Goal: Task Accomplishment & Management: Use online tool/utility

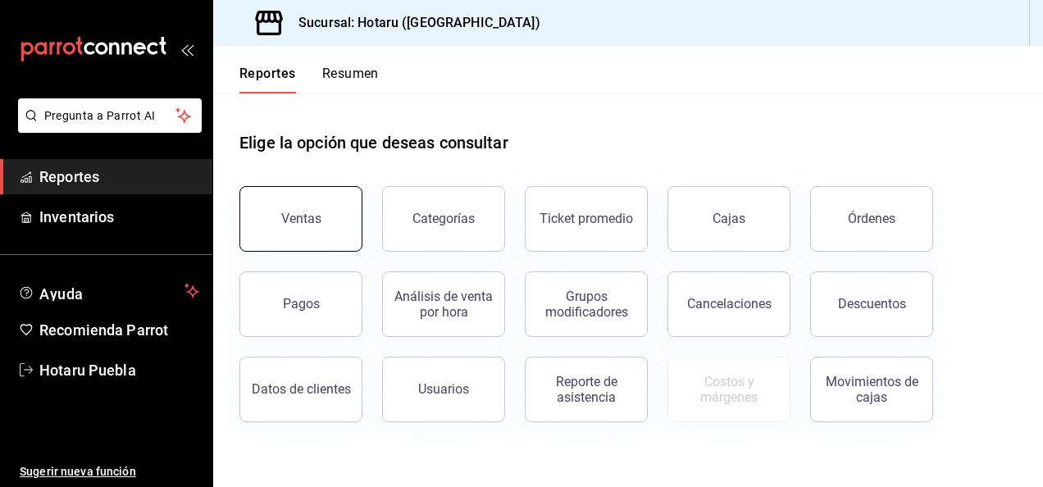
click at [290, 216] on div "Ventas" at bounding box center [301, 219] width 40 height 16
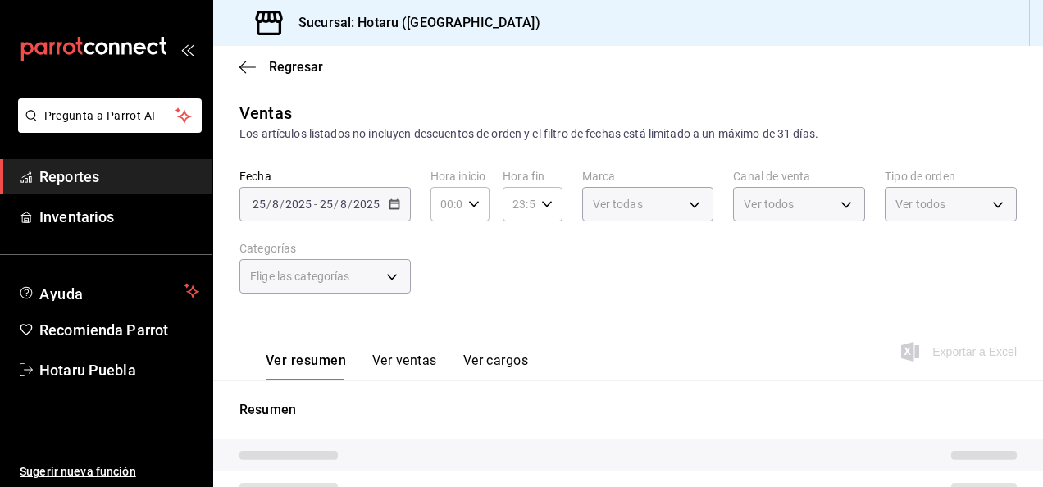
type input "PARROT,UBER_EATS,RAPPI,DIDI_FOOD,ONLINE"
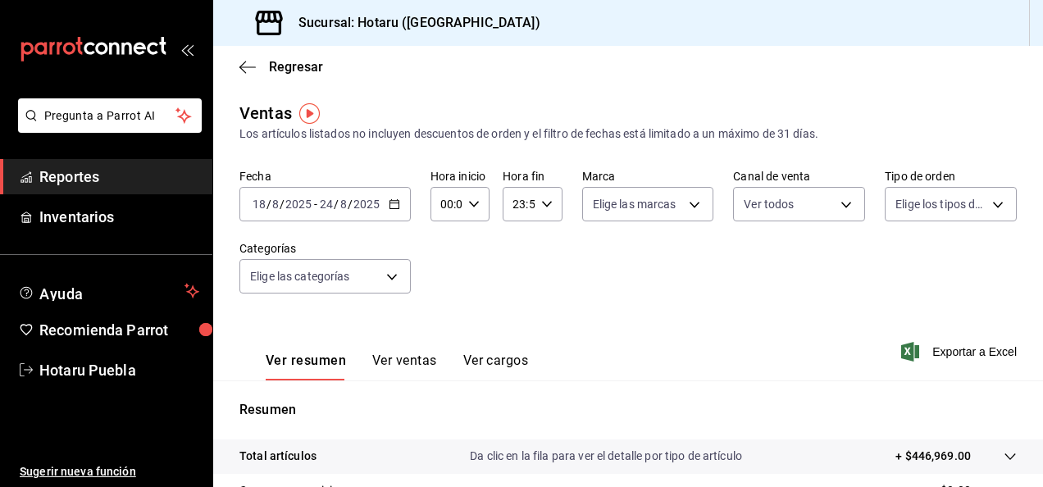
click at [389, 207] on \(Stroke\) "button" at bounding box center [394, 204] width 10 height 9
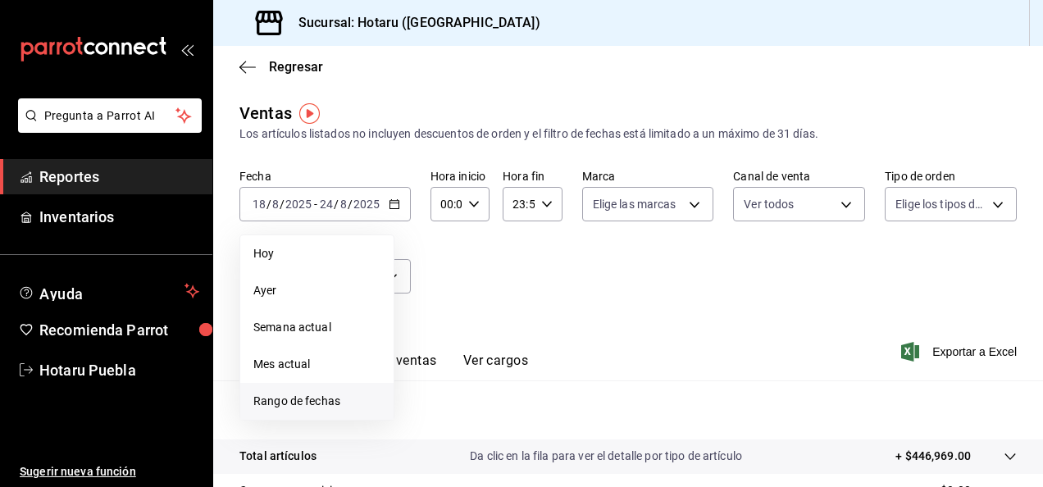
click at [316, 391] on li "Rango de fechas" at bounding box center [316, 401] width 153 height 37
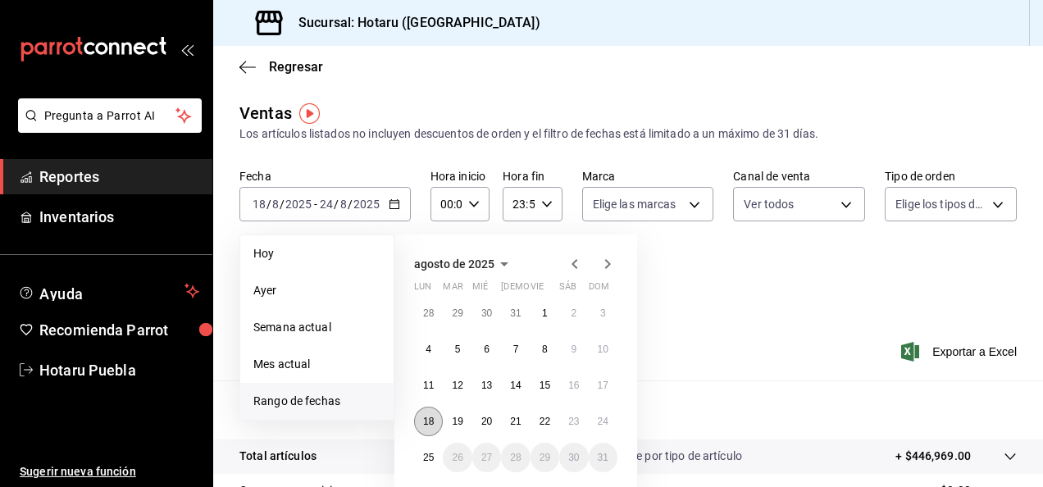
click at [425, 416] on abbr "18" at bounding box center [428, 421] width 11 height 11
click at [436, 453] on button "25" at bounding box center [428, 458] width 29 height 30
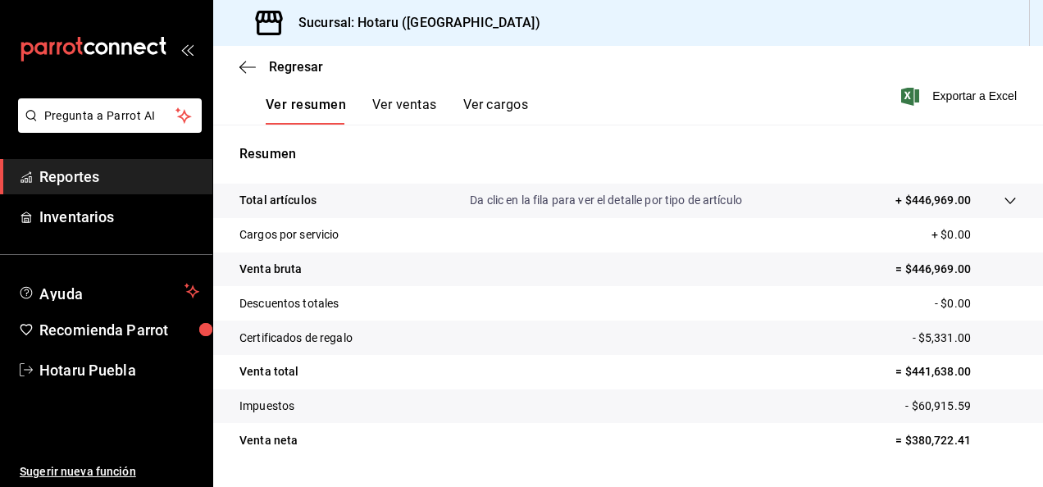
scroll to position [257, 0]
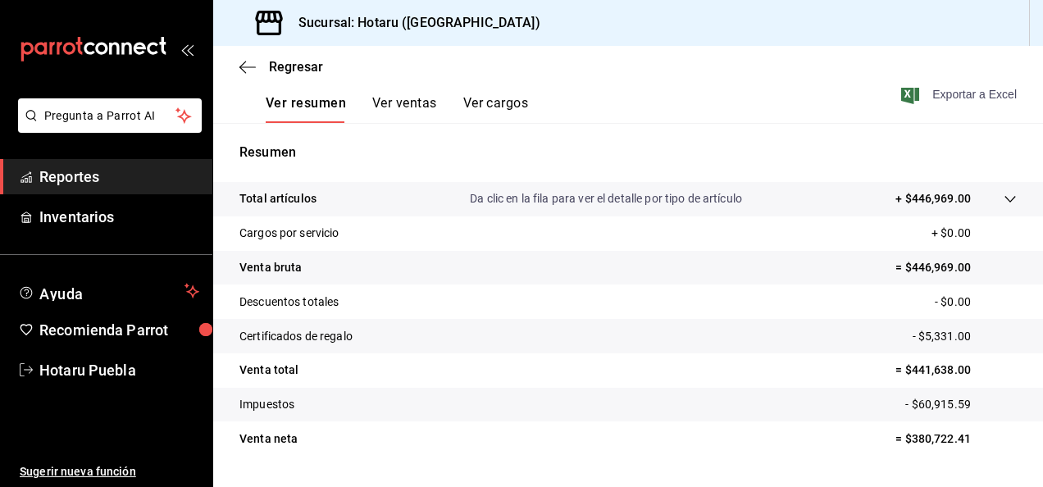
click at [958, 89] on span "Exportar a Excel" at bounding box center [960, 94] width 112 height 20
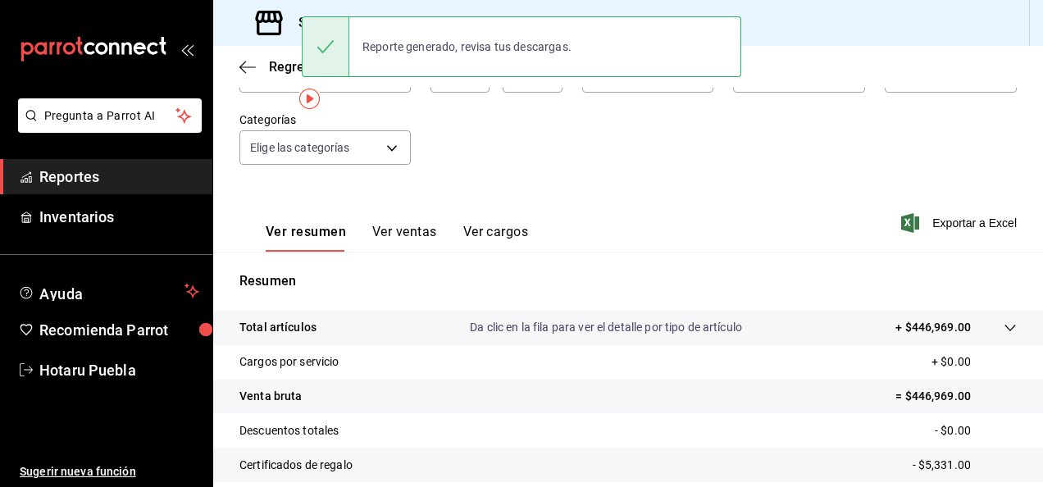
scroll to position [0, 0]
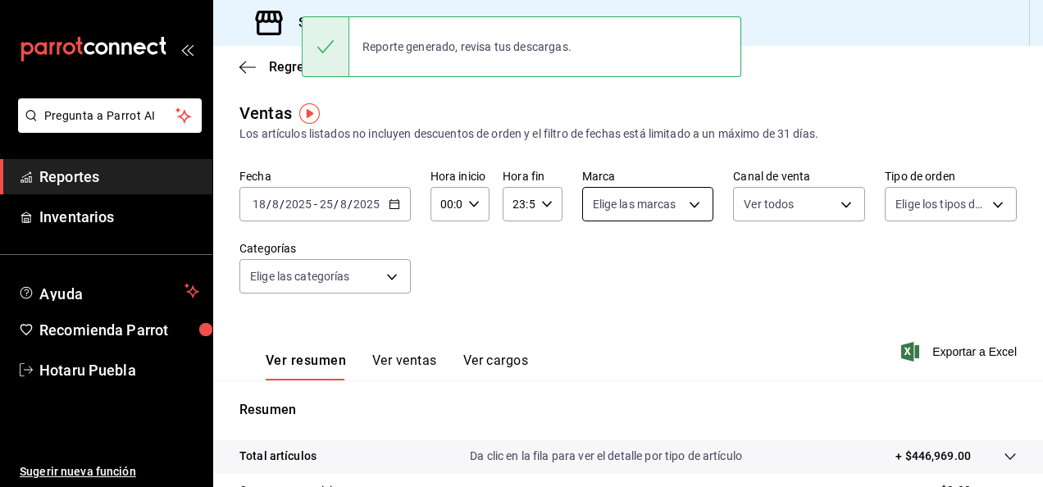
click at [691, 204] on body "Pregunta a Parrot AI Reportes Inventarios Ayuda Recomienda Parrot Hotaru Puebla…" at bounding box center [521, 243] width 1043 height 487
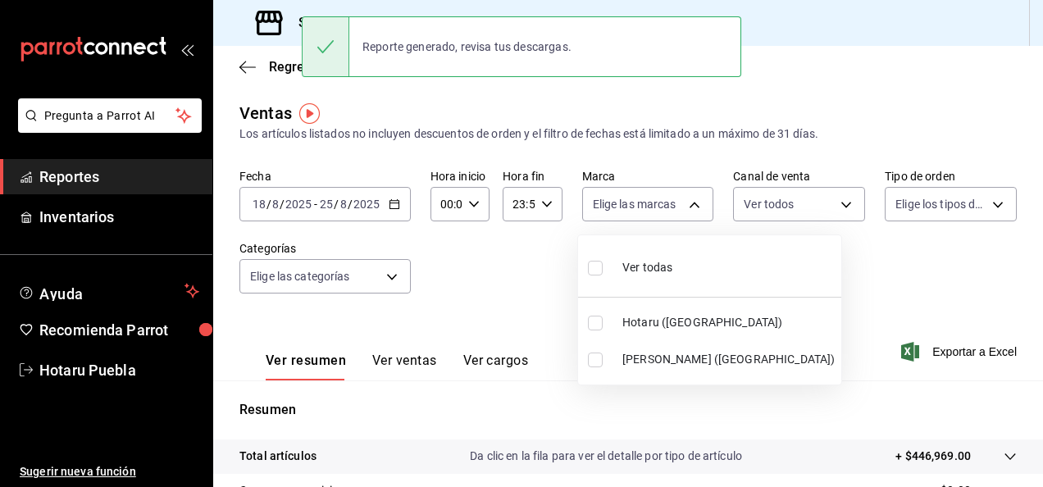
click at [643, 259] on span "Ver todas" at bounding box center [647, 267] width 50 height 17
type input "28f2b94b-43d9-4456-ab58-be91b69769b2,f751b40b-1592-4fe9-b0c9-b3cde2f2f566"
checkbox input "true"
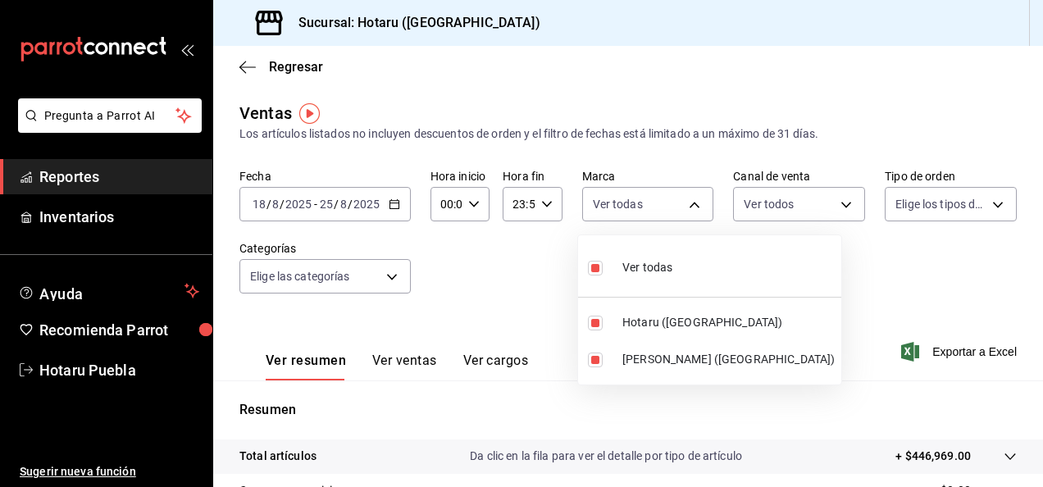
click at [827, 208] on div at bounding box center [521, 243] width 1043 height 487
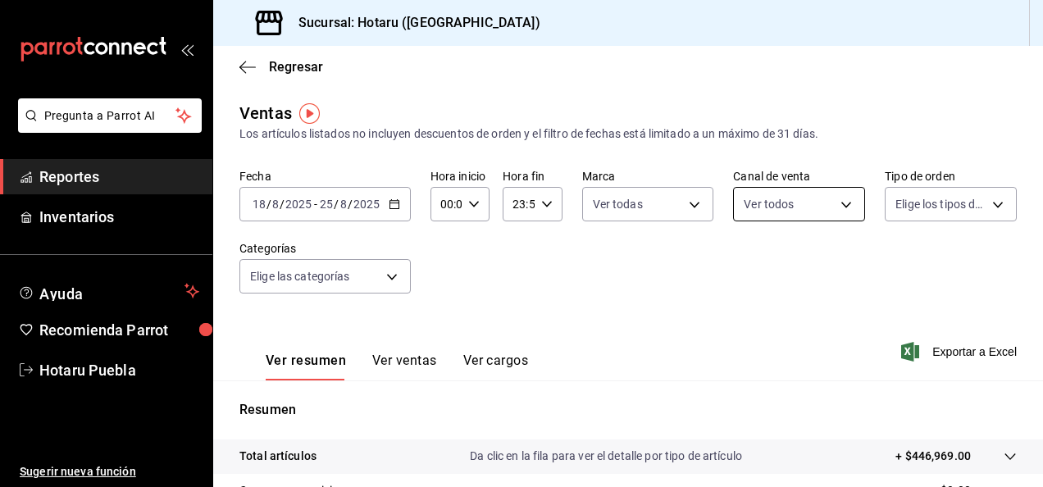
click at [833, 207] on body "Pregunta a Parrot AI Reportes Inventarios Ayuda Recomienda Parrot Hotaru Puebla…" at bounding box center [521, 243] width 1043 height 487
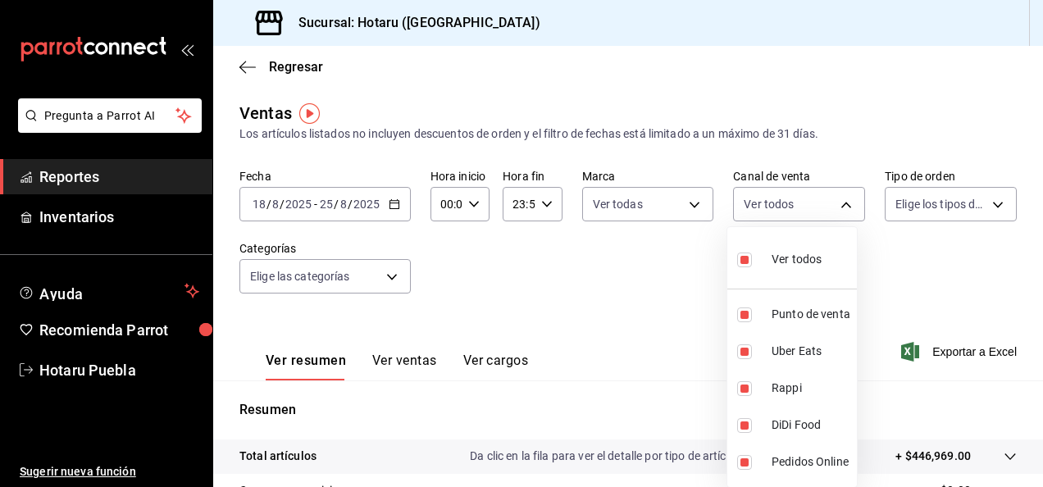
click at [797, 242] on div "Ver todos" at bounding box center [779, 257] width 84 height 35
checkbox input "false"
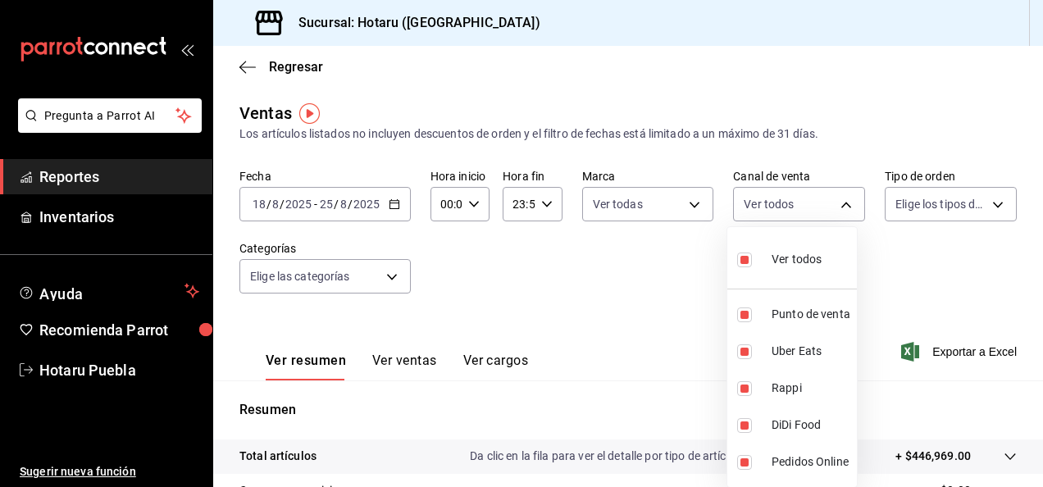
checkbox input "false"
click at [835, 229] on ul "Ver todos Punto de venta Uber Eats Rappi DiDi Food Pedidos Online" at bounding box center [792, 357] width 130 height 260
click at [822, 245] on li "Ver todos" at bounding box center [792, 258] width 130 height 48
type input "PARROT,UBER_EATS,RAPPI,DIDI_FOOD,ONLINE"
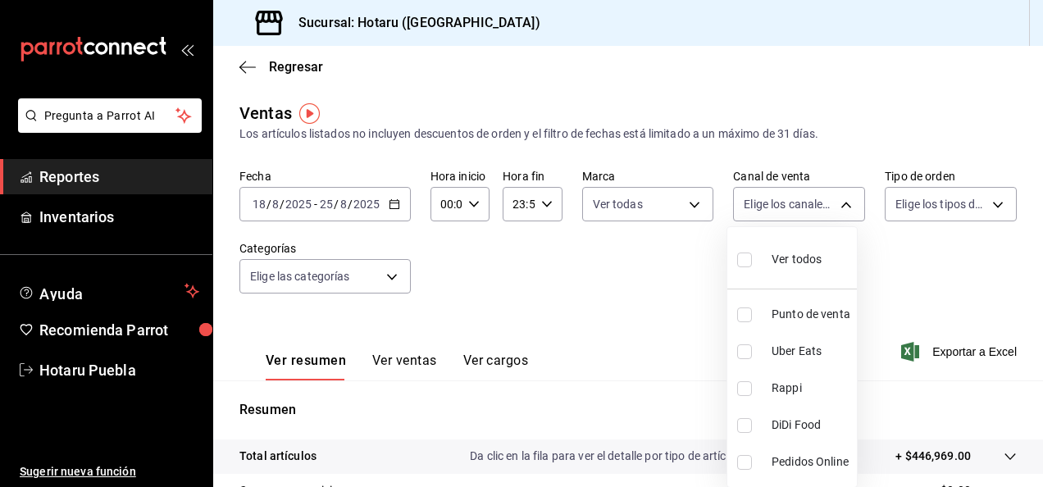
checkbox input "true"
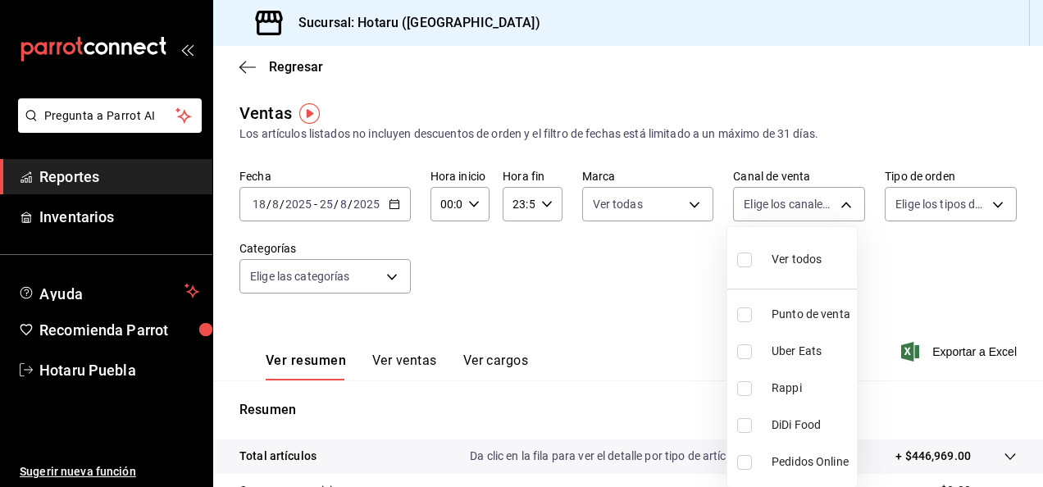
checkbox input "true"
click at [970, 218] on div at bounding box center [521, 243] width 1043 height 487
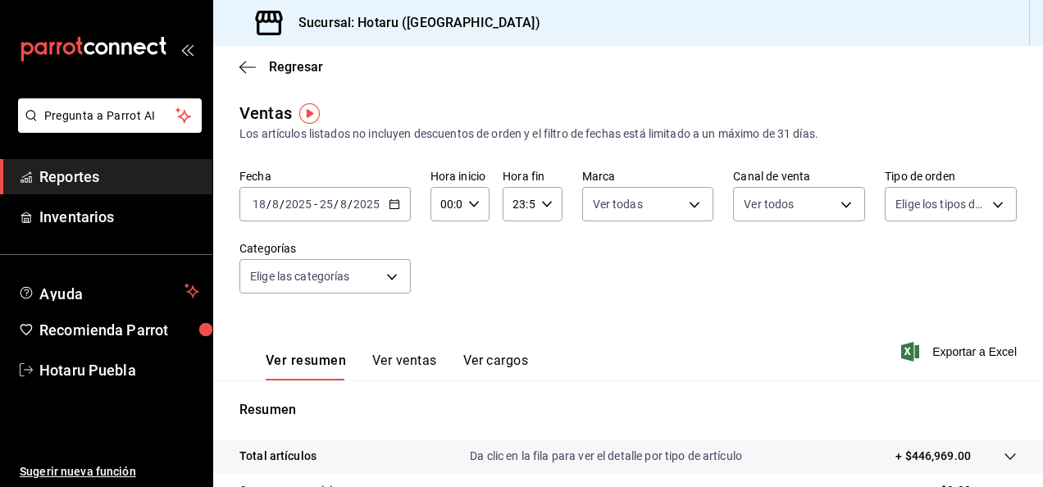
click at [970, 218] on body "Pregunta a Parrot AI Reportes Inventarios Ayuda Recomienda Parrot Hotaru Puebla…" at bounding box center [521, 243] width 1043 height 487
click at [931, 262] on span "Ver todos" at bounding box center [945, 267] width 50 height 17
type input "fab97e86-f173-400a-9fb3-ec3d756d97d2,cce75506-828c-4b0a-8d3b-bb17af45970c,EXTER…"
checkbox input "true"
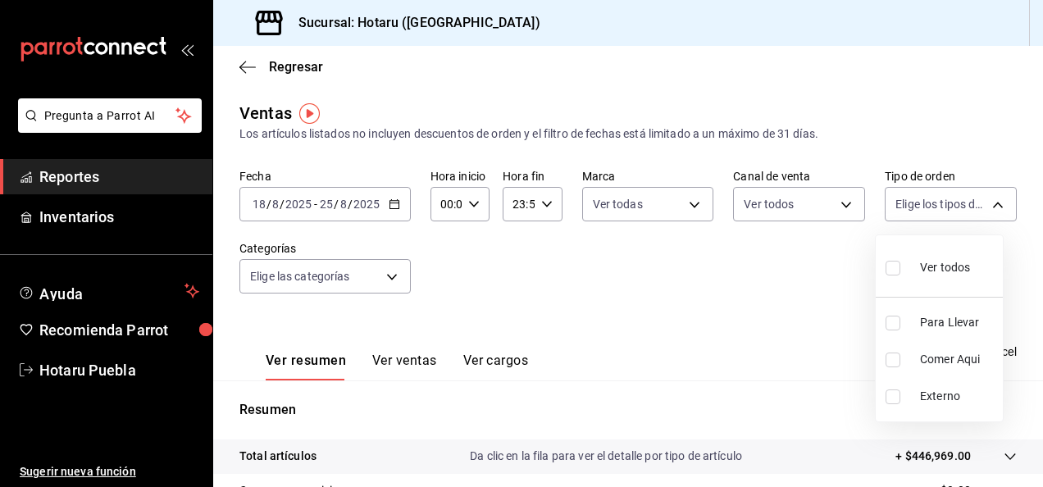
checkbox input "true"
click at [374, 270] on div at bounding box center [521, 243] width 1043 height 487
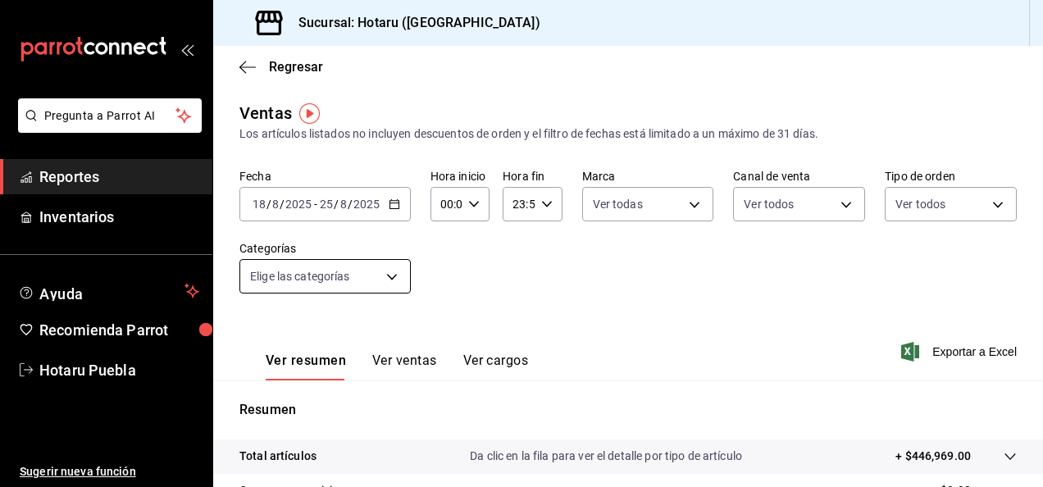
click at [393, 282] on body "Pregunta a Parrot AI Reportes Inventarios Ayuda Recomienda Parrot Hotaru Puebla…" at bounding box center [521, 243] width 1043 height 487
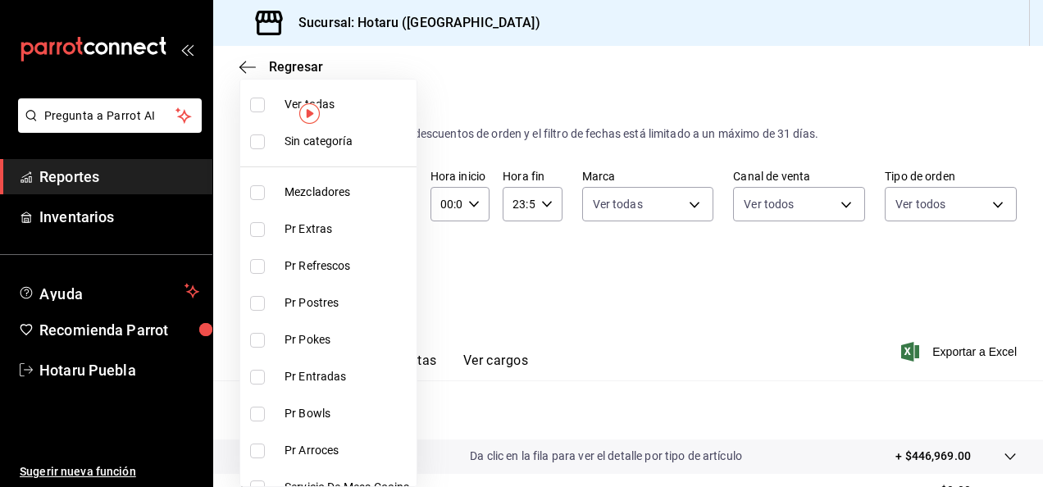
click at [364, 103] on span "Ver todas" at bounding box center [346, 104] width 125 height 17
type input "84f66e43-b84d-4fef-8756-f31b626da824,c9eb6a62-502a-43ab-bd93-fa5cd2e9da35,9c695…"
checkbox input "true"
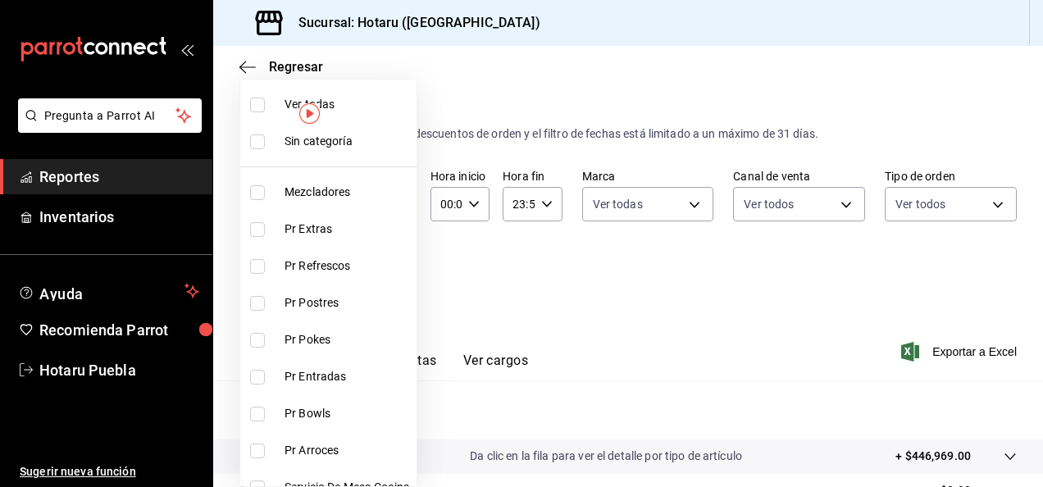
checkbox input "true"
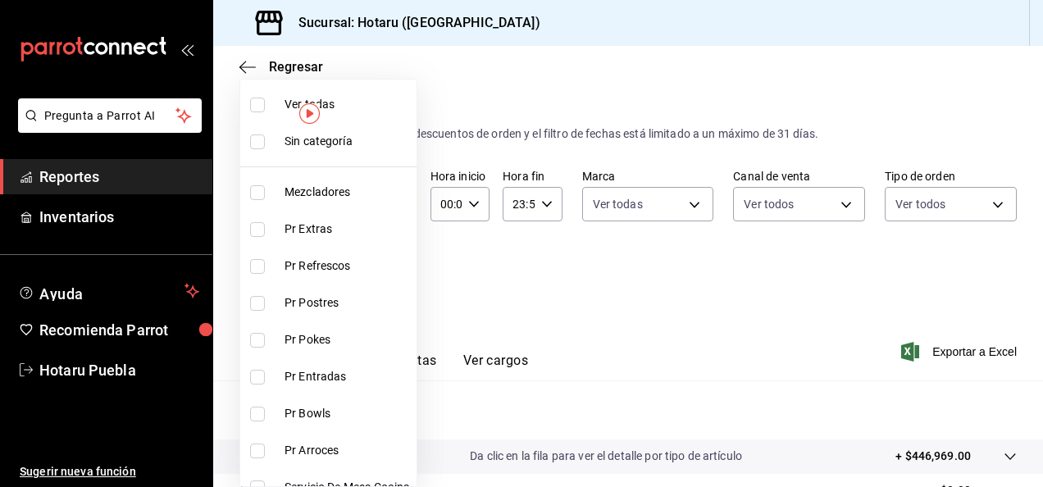
checkbox input "true"
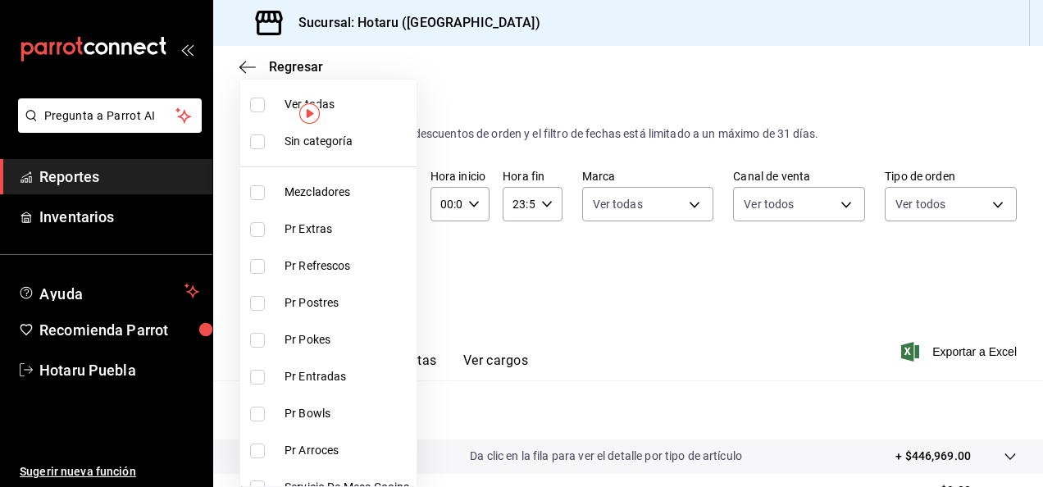
checkbox input "true"
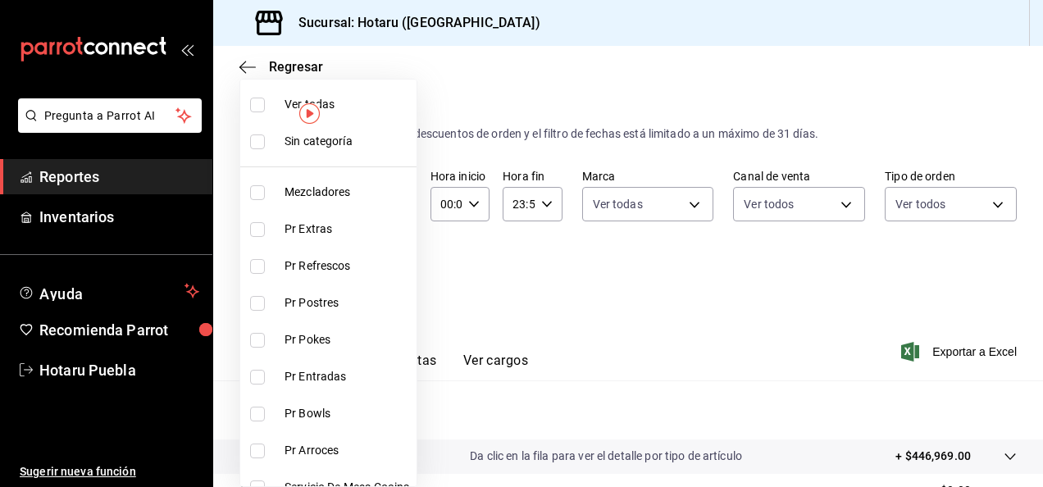
checkbox input "true"
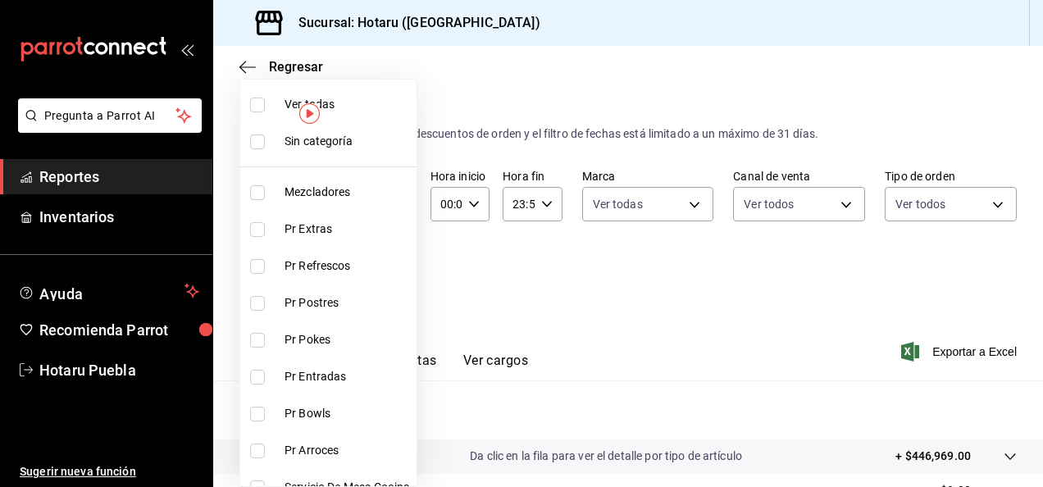
checkbox input "true"
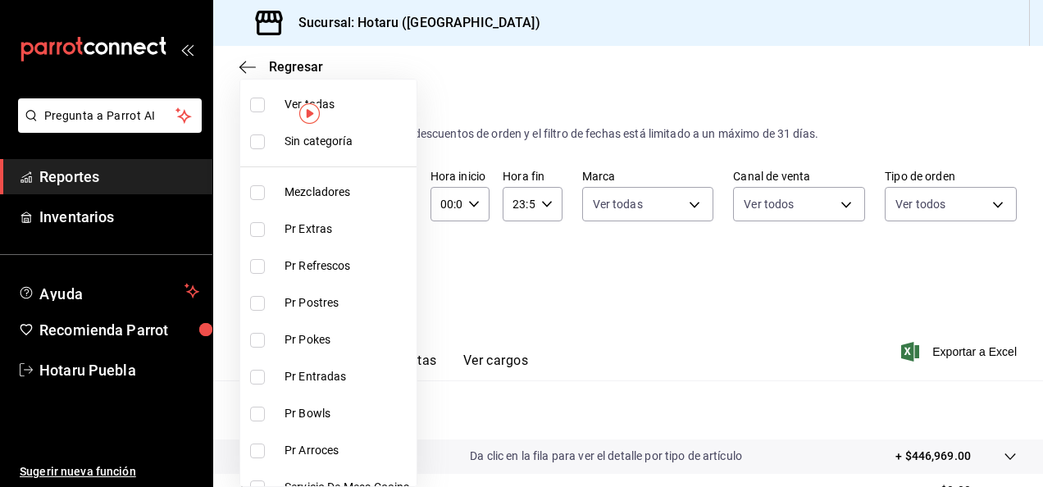
checkbox input "true"
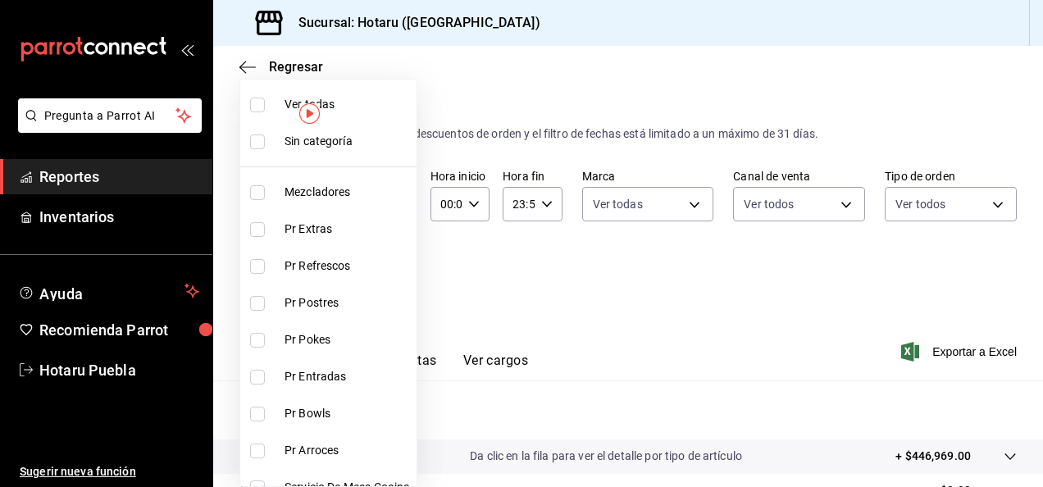
checkbox input "true"
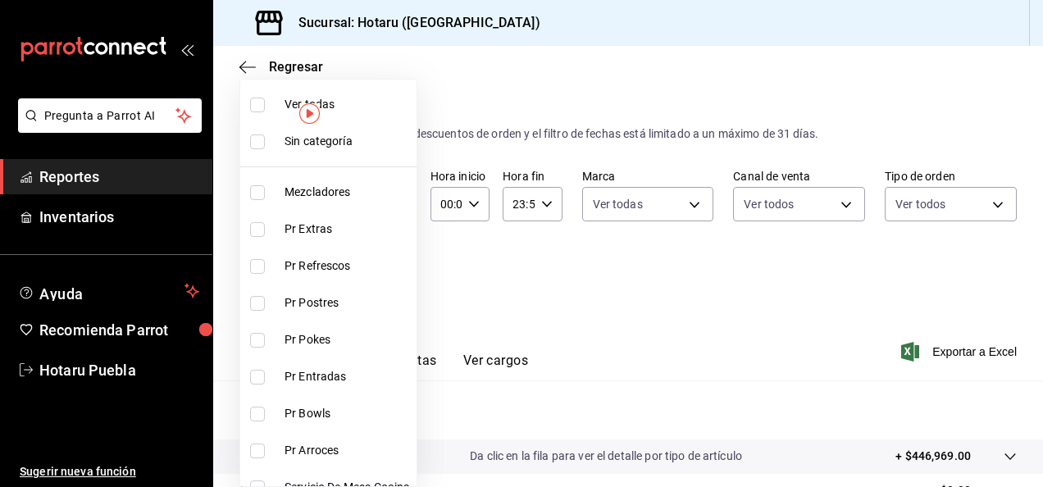
checkbox input "true"
click at [817, 316] on div at bounding box center [521, 243] width 1043 height 487
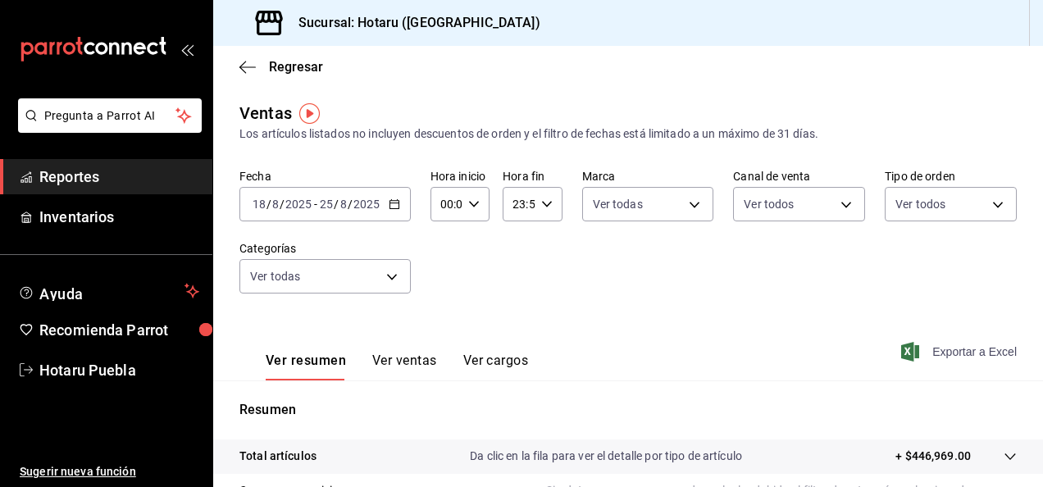
click at [908, 349] on span "Exportar a Excel" at bounding box center [960, 352] width 112 height 20
